Goal: Check status: Check status

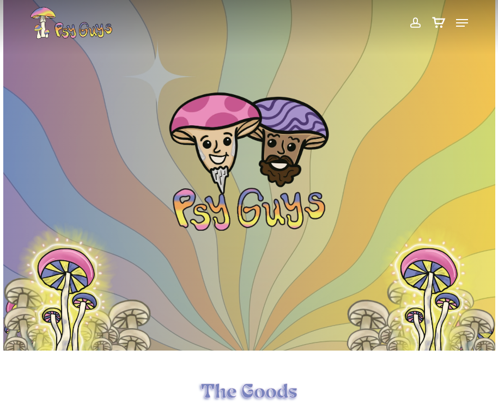
click at [414, 19] on span at bounding box center [414, 23] width 11 height 19
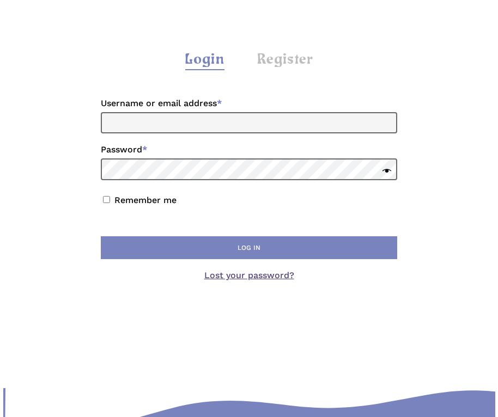
scroll to position [218, 0]
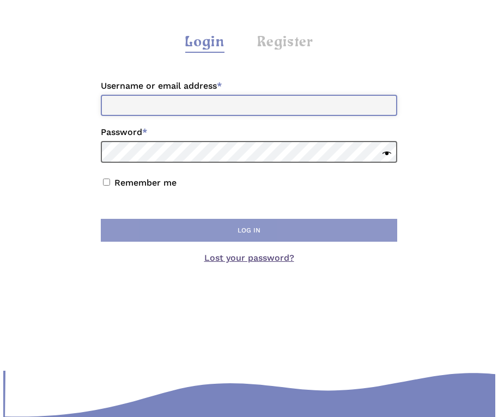
type input "**********"
click at [241, 224] on button "Log in" at bounding box center [249, 230] width 296 height 23
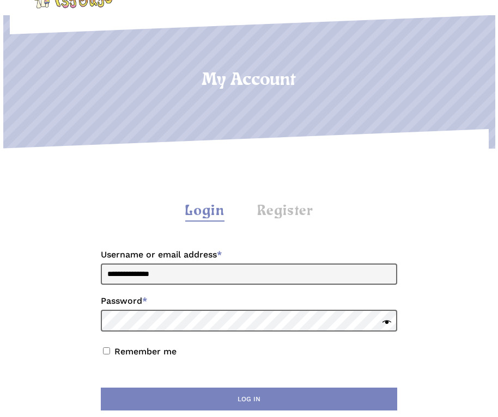
scroll to position [163, 0]
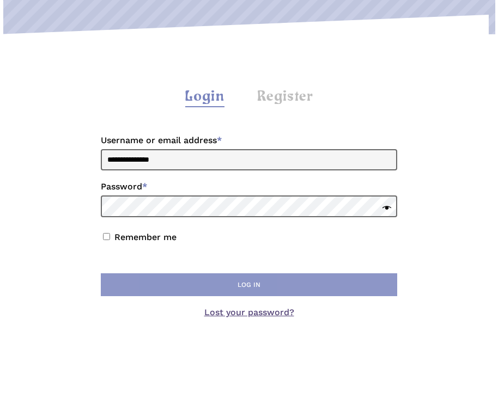
click at [327, 274] on button "Log in" at bounding box center [249, 285] width 296 height 23
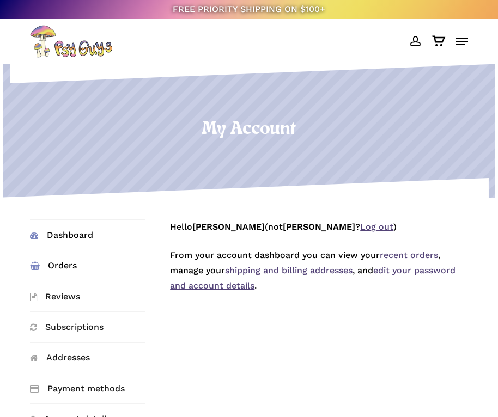
click at [53, 266] on link "Orders" at bounding box center [87, 266] width 115 height 30
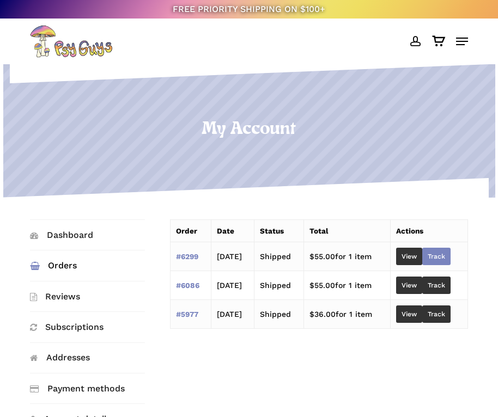
click at [444, 253] on link "Track" at bounding box center [436, 256] width 28 height 17
